Goal: Information Seeking & Learning: Learn about a topic

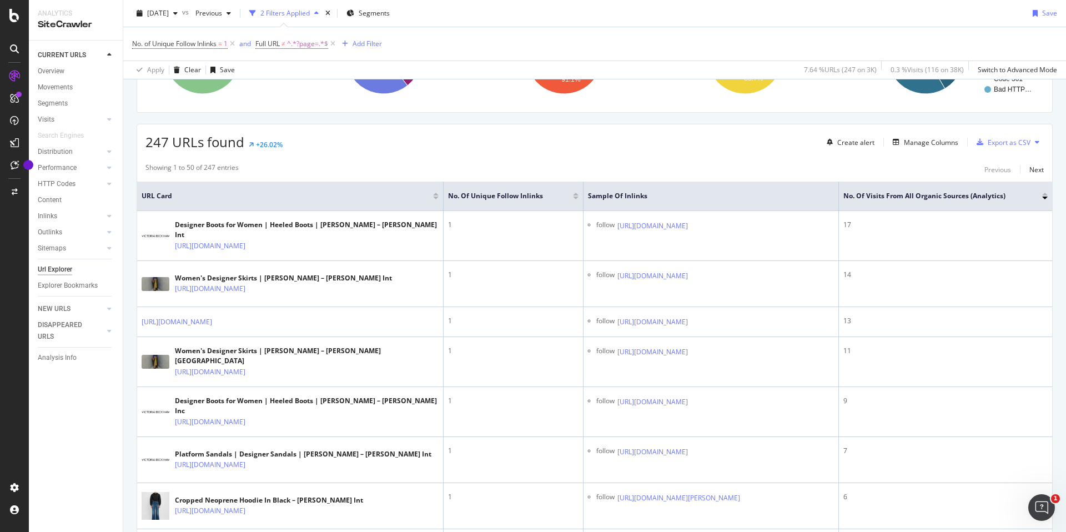
scroll to position [232, 0]
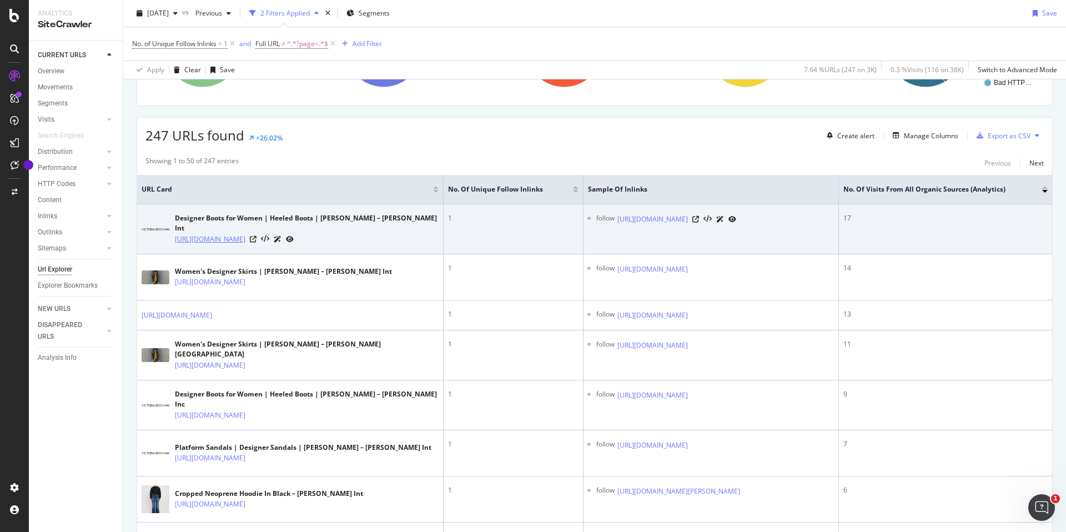
click at [245, 239] on link "[URL][DOMAIN_NAME]" at bounding box center [210, 239] width 71 height 11
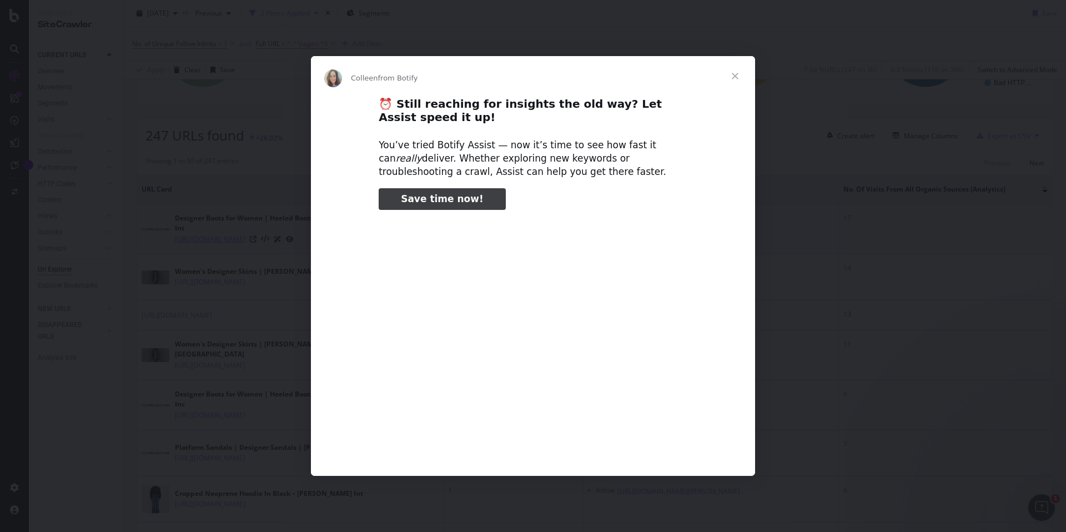
scroll to position [0, 0]
type input "103652"
click at [735, 76] on span "Close" at bounding box center [735, 76] width 40 height 40
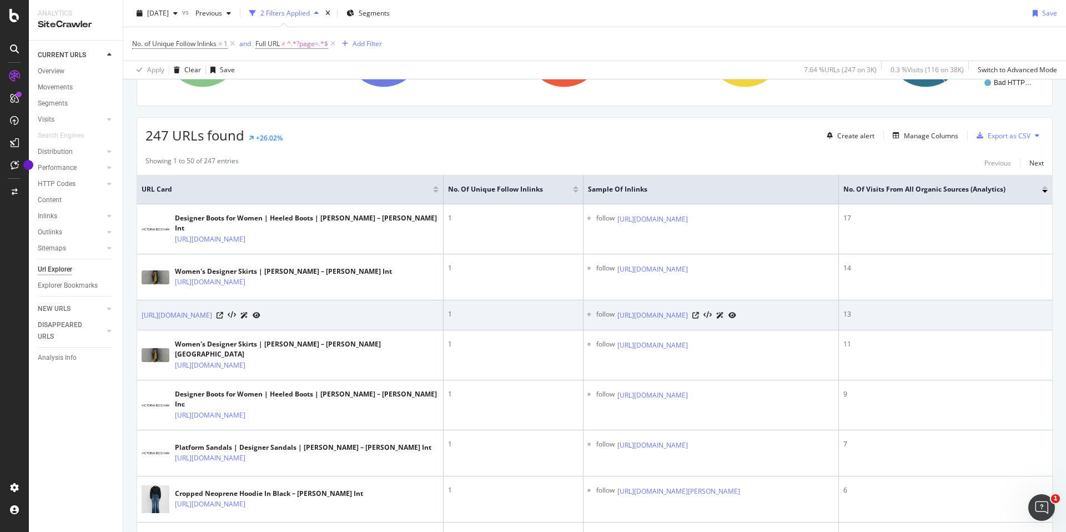
scroll to position [208, 0]
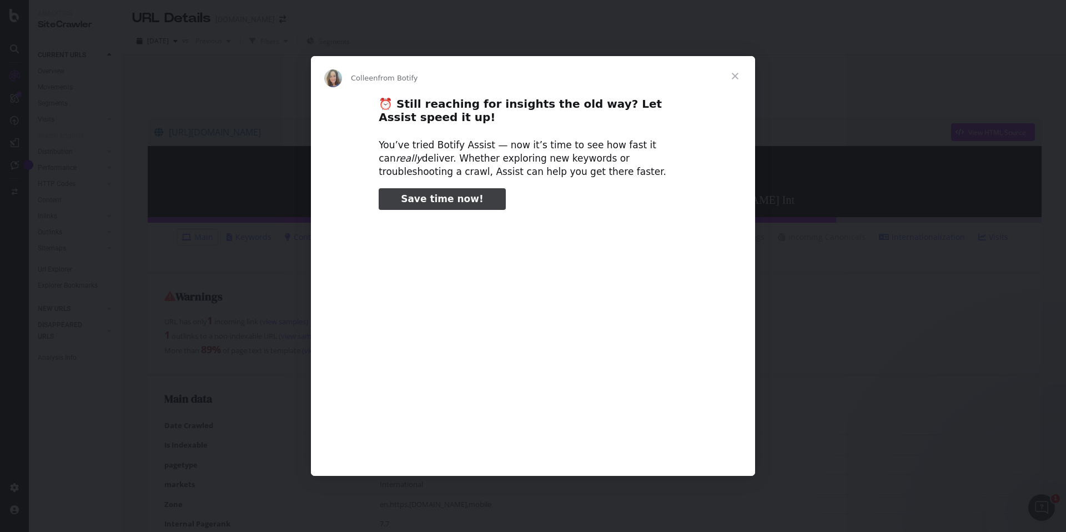
type input "1035838"
click at [737, 80] on span "Close" at bounding box center [735, 76] width 40 height 40
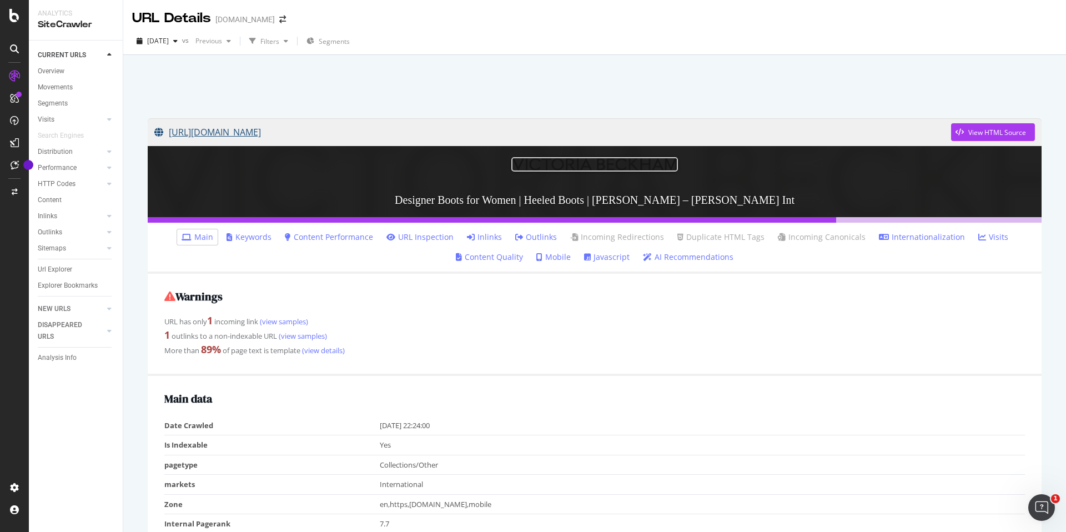
click at [392, 134] on link "[URL][DOMAIN_NAME]" at bounding box center [552, 132] width 797 height 28
